Goal: Navigation & Orientation: Go to known website

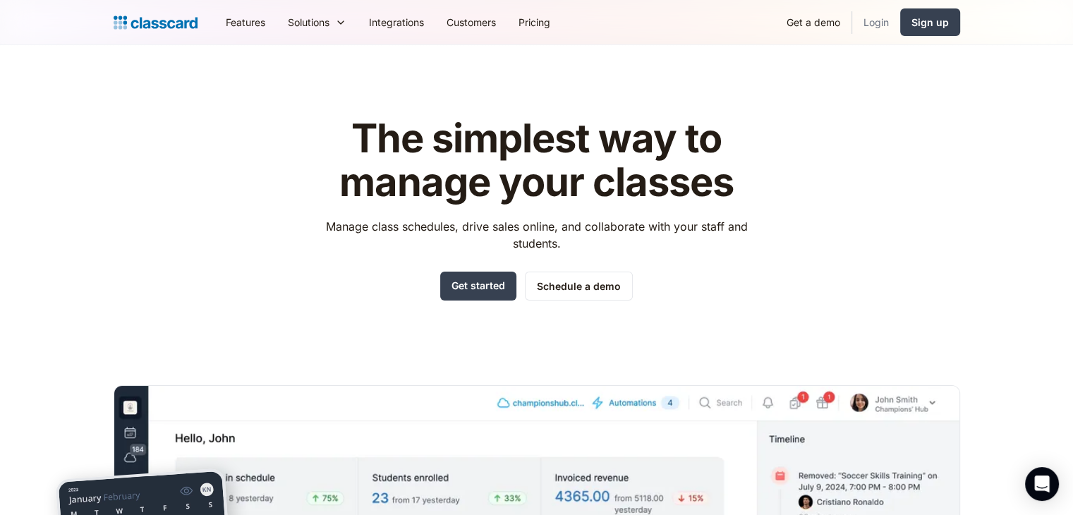
click at [870, 21] on link "Login" at bounding box center [876, 22] width 48 height 32
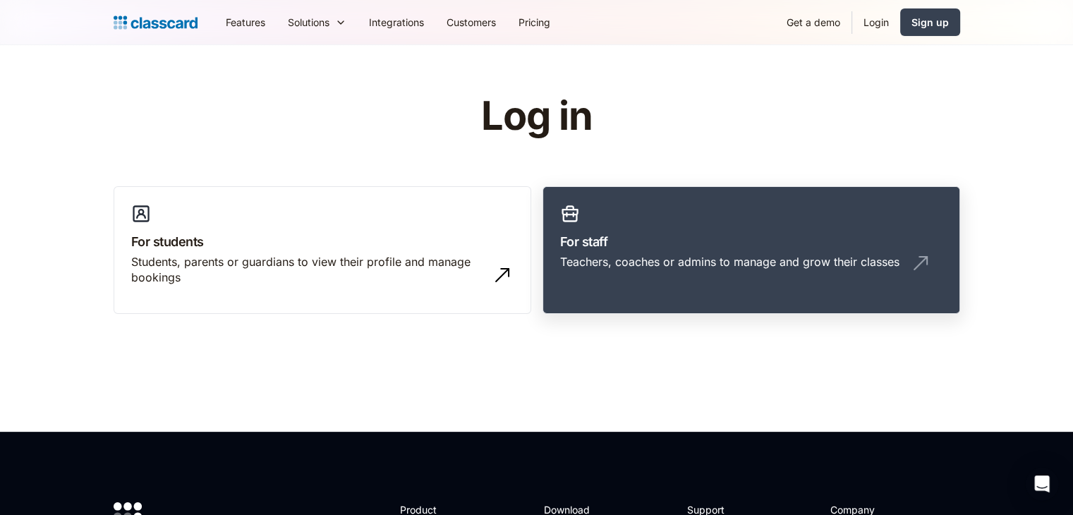
click at [679, 258] on div "Teachers, coaches or admins to manage and grow their classes" at bounding box center [729, 262] width 339 height 16
